Goal: Task Accomplishment & Management: Manage account settings

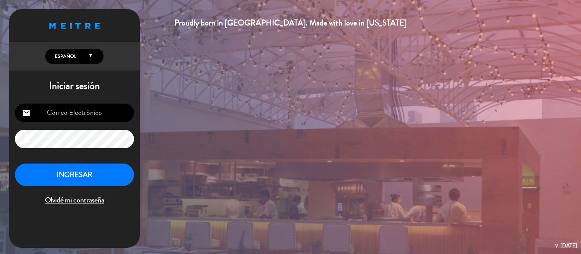
type input "[PERSON_NAME][EMAIL_ADDRESS][PERSON_NAME][DOMAIN_NAME]"
click at [48, 201] on span "Olvidé mi contraseña" at bounding box center [74, 200] width 119 height 12
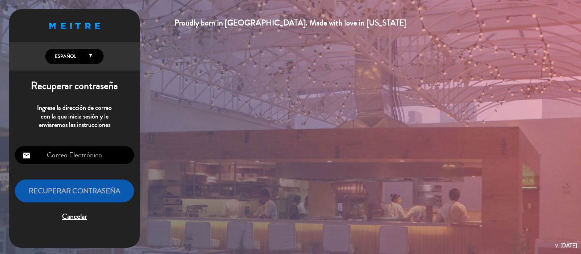
click at [61, 162] on input "email" at bounding box center [74, 155] width 119 height 19
type input "[PERSON_NAME][EMAIL_ADDRESS][PERSON_NAME][DOMAIN_NAME]"
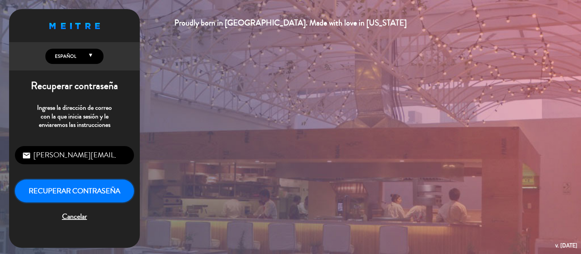
click at [97, 191] on button "Recuperar contraseña" at bounding box center [74, 190] width 119 height 23
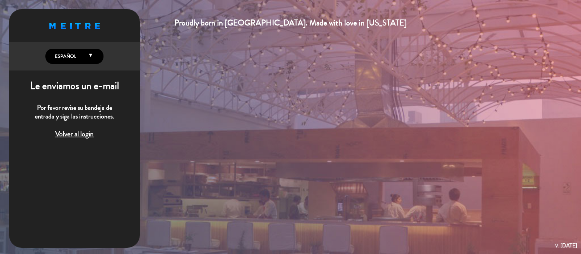
click at [62, 135] on span "Volver al login" at bounding box center [74, 134] width 119 height 12
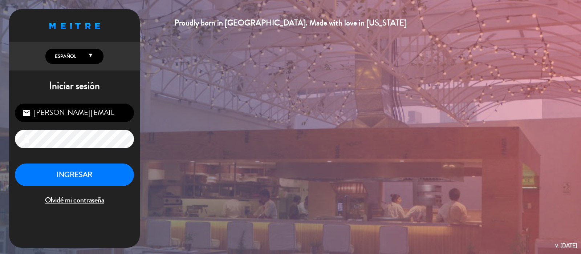
click at [103, 117] on input "[PERSON_NAME][EMAIL_ADDRESS][PERSON_NAME][DOMAIN_NAME]" at bounding box center [74, 112] width 119 height 19
click at [66, 110] on input "[PERSON_NAME][EMAIL_ADDRESS][PERSON_NAME][DOMAIN_NAME]" at bounding box center [74, 112] width 119 height 19
type input "[EMAIL_ADDRESS][DOMAIN_NAME]"
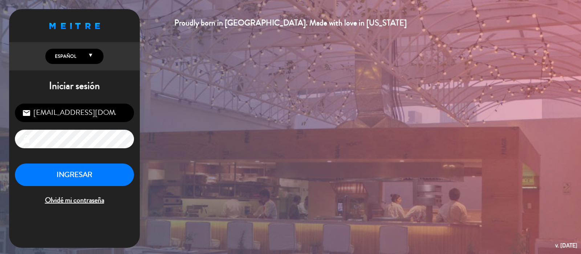
click at [69, 199] on span "Olvidé mi contraseña" at bounding box center [74, 200] width 119 height 12
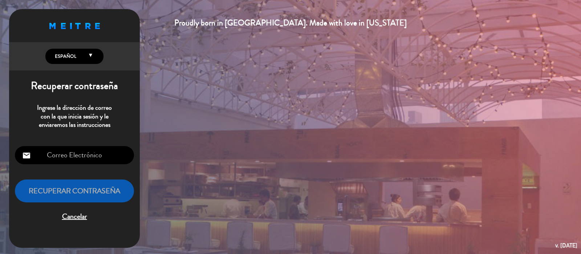
click at [74, 155] on input "email" at bounding box center [74, 155] width 119 height 19
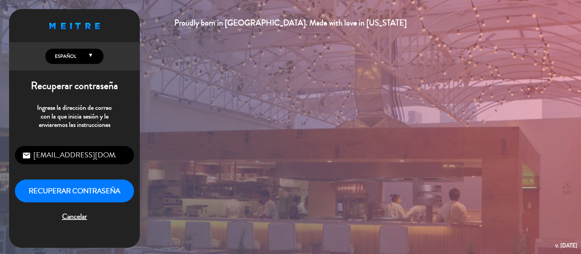
scroll to position [0, 0]
type input "[EMAIL_ADDRESS][DOMAIN_NAME]"
click at [15, 179] on button "Recuperar contraseña" at bounding box center [74, 190] width 119 height 23
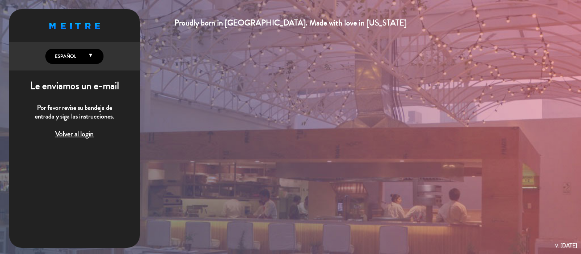
click at [83, 134] on span "Volver al login" at bounding box center [74, 134] width 119 height 12
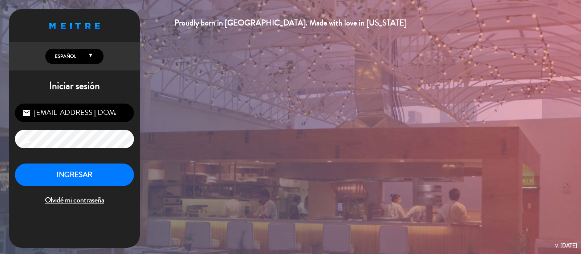
drag, startPoint x: 54, startPoint y: 113, endPoint x: 0, endPoint y: 119, distance: 54.7
click at [0, 119] on div "Proudly born in [GEOGRAPHIC_DATA]. Made with love in [US_STATE] English Español…" at bounding box center [290, 127] width 581 height 254
type input "[PERSON_NAME][EMAIL_ADDRESS][PERSON_NAME][DOMAIN_NAME]"
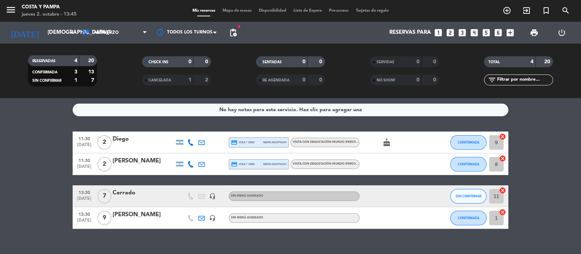
click at [561, 29] on icon "power_settings_new" at bounding box center [561, 32] width 9 height 9
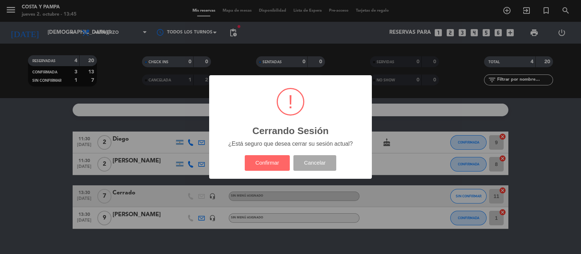
click at [251, 151] on div "? ! i Cerrando Sesión × ¿Está seguro que desea cerrar su sesión actual? Confirm…" at bounding box center [290, 126] width 163 height 103
click at [267, 165] on button "Confirmar" at bounding box center [267, 163] width 45 height 16
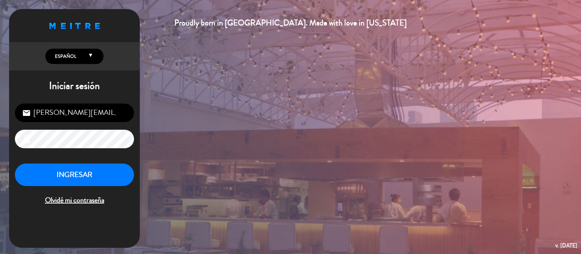
click at [86, 103] on div "[PERSON_NAME][EMAIL_ADDRESS][PERSON_NAME][DOMAIN_NAME] email lock INGRESAR Olvi…" at bounding box center [74, 155] width 131 height 114
drag, startPoint x: 70, startPoint y: 110, endPoint x: 0, endPoint y: 114, distance: 70.6
click at [0, 114] on div "Proudly born in [GEOGRAPHIC_DATA]. Made with love in [US_STATE] Iniciar sesión …" at bounding box center [290, 127] width 581 height 254
type input "[EMAIL_ADDRESS][DOMAIN_NAME]"
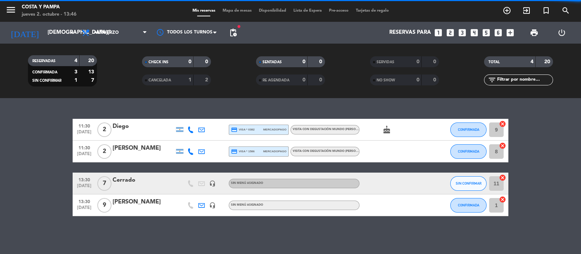
click at [3, 10] on div "menu [PERSON_NAME] y Pampa [DATE] 2. octubre - 13:46" at bounding box center [72, 11] width 145 height 17
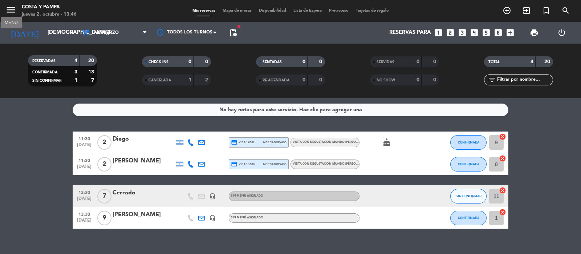
click at [11, 8] on icon "menu" at bounding box center [10, 9] width 11 height 11
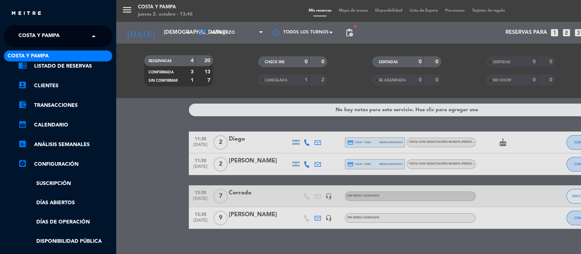
click at [79, 33] on input "text" at bounding box center [59, 37] width 89 height 16
click at [116, 43] on div "menu [PERSON_NAME] y Pampa [DATE] 2. octubre - 13:46 Mis reservas Mapa de mesas…" at bounding box center [406, 127] width 581 height 254
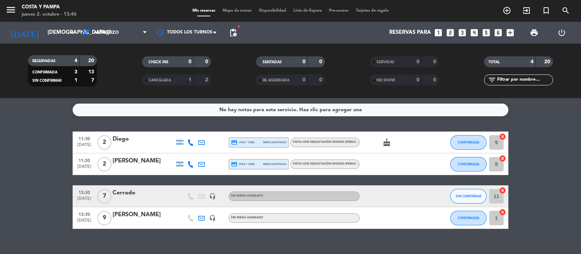
click at [568, 33] on div "power_settings_new" at bounding box center [562, 33] width 28 height 22
click at [562, 32] on icon "power_settings_new" at bounding box center [561, 32] width 9 height 9
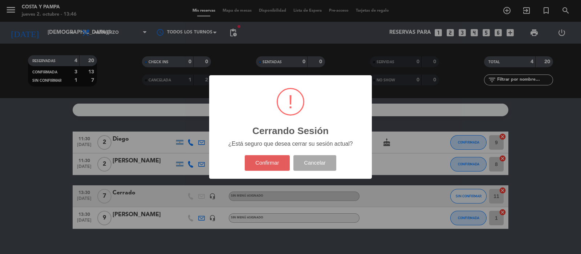
click at [271, 160] on button "Confirmar" at bounding box center [267, 163] width 45 height 16
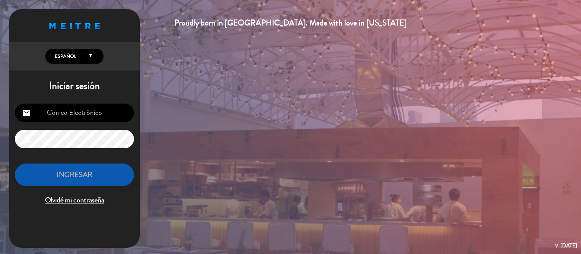
type input "[EMAIL_ADDRESS][DOMAIN_NAME]"
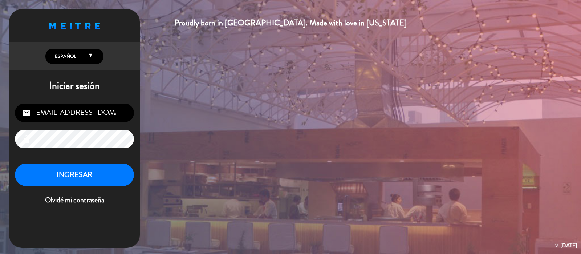
click at [82, 102] on div "[EMAIL_ADDRESS][DOMAIN_NAME] email lock INGRESAR Olvidé mi contraseña" at bounding box center [74, 155] width 131 height 114
click at [45, 164] on button "INGRESAR" at bounding box center [74, 174] width 119 height 23
